Goal: Task Accomplishment & Management: Manage account settings

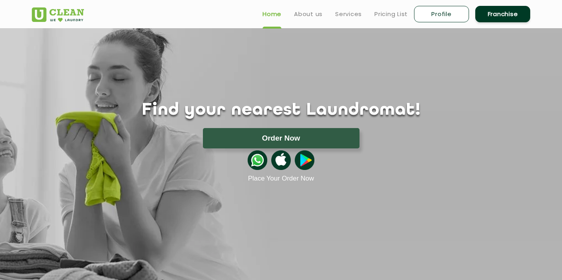
click at [445, 15] on link "Profile" at bounding box center [441, 14] width 55 height 16
select select
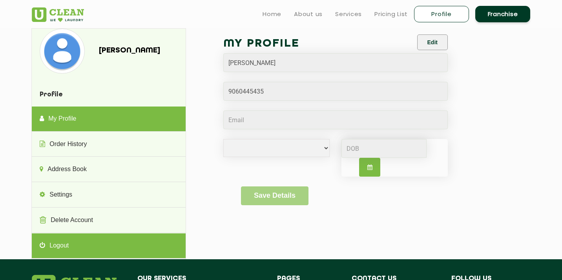
click at [65, 246] on link "Logout" at bounding box center [108, 246] width 153 height 25
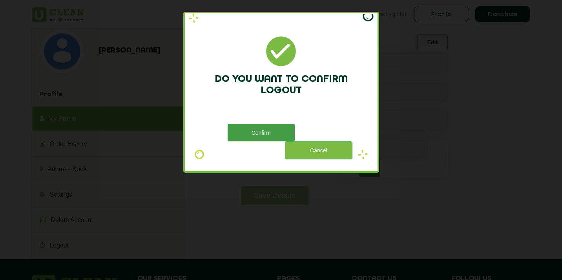
click at [253, 133] on button "Confirm" at bounding box center [260, 133] width 67 height 18
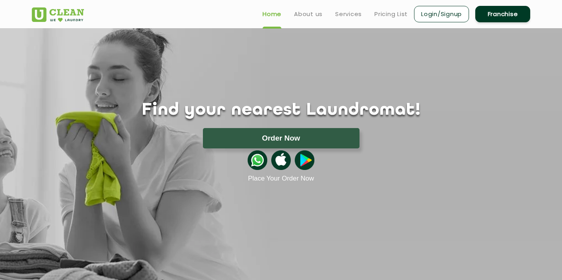
click at [443, 14] on link "Login/Signup" at bounding box center [441, 14] width 55 height 16
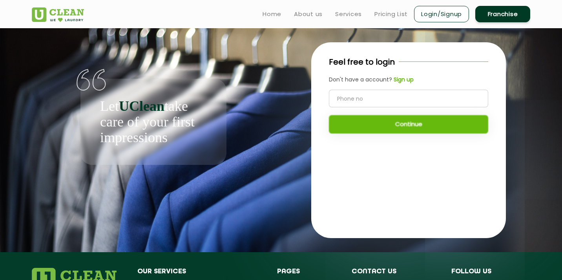
click at [358, 99] on input "tel" at bounding box center [408, 99] width 159 height 18
type input "9060445435"
click at [366, 122] on button "Continue" at bounding box center [408, 124] width 159 height 18
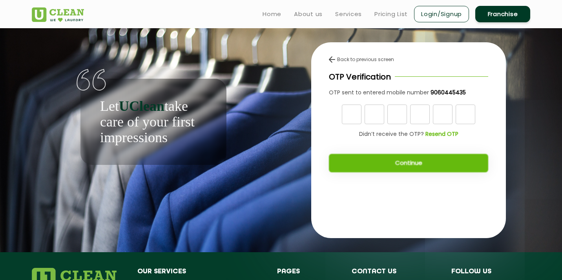
click at [331, 60] on img at bounding box center [332, 59] width 6 height 6
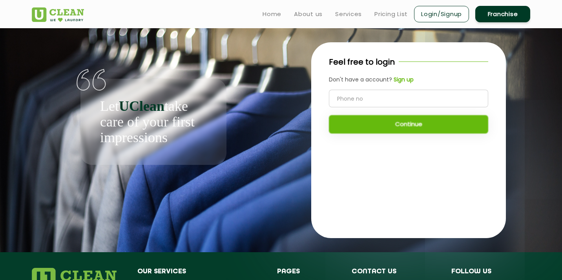
click at [366, 100] on input "tel" at bounding box center [408, 99] width 159 height 18
type input "9060445435"
click at [423, 124] on button "Continue" at bounding box center [408, 124] width 159 height 18
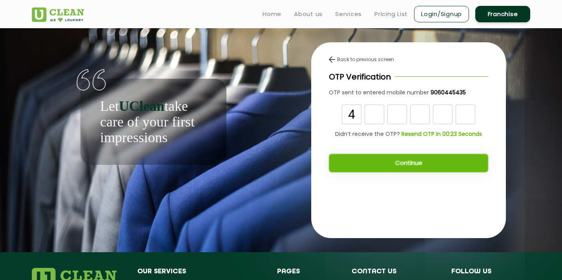
type input "4"
type input "1"
type input "4"
type input "6"
type input "4"
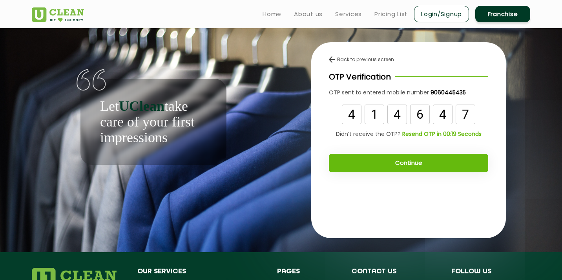
type input "7"
click at [441, 166] on button "Continue" at bounding box center [408, 163] width 159 height 18
